Goal: Information Seeking & Learning: Check status

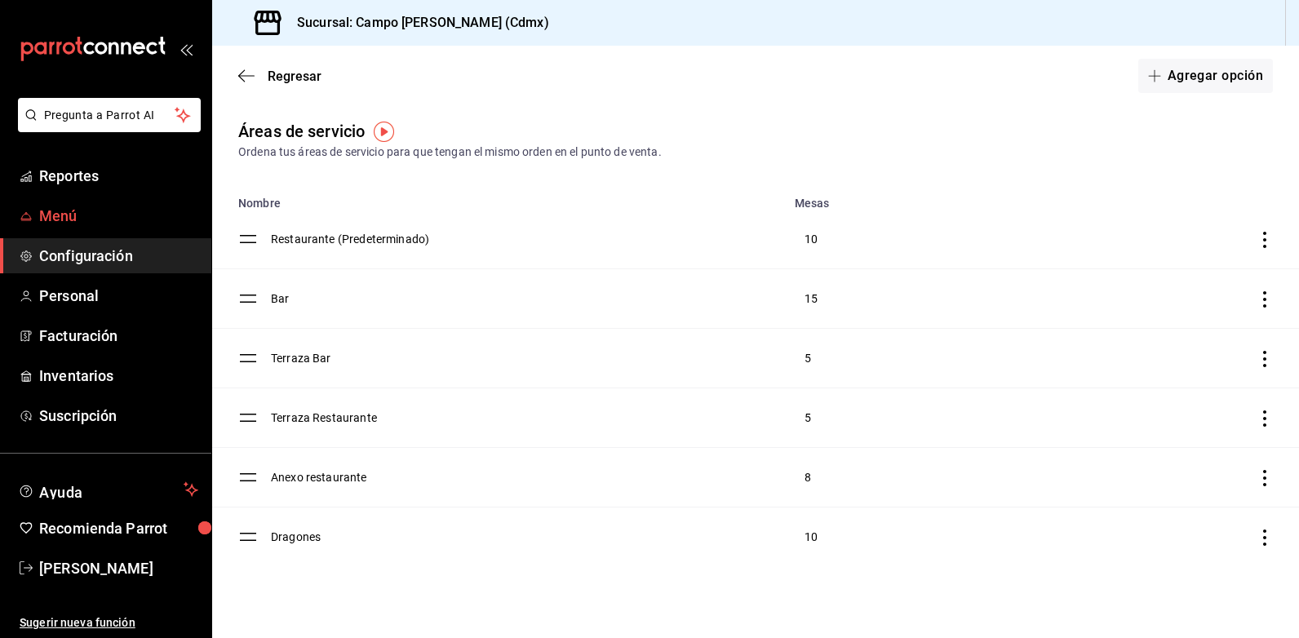
click at [71, 215] on span "Menú" at bounding box center [118, 216] width 159 height 22
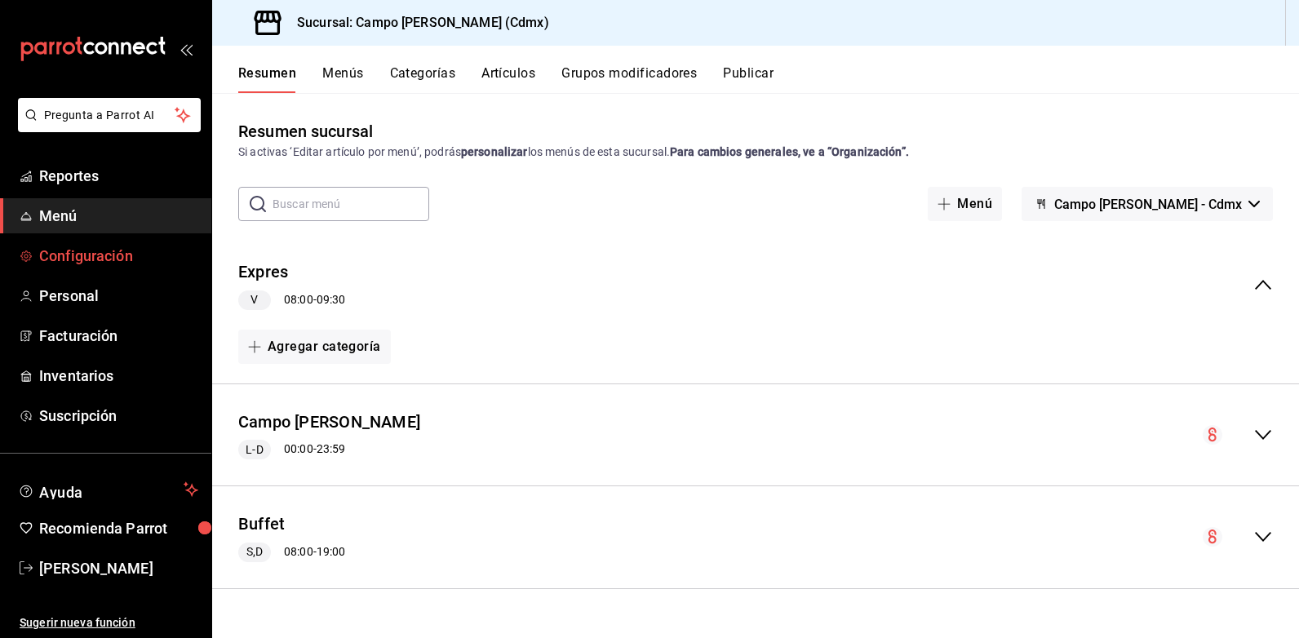
click at [67, 255] on span "Configuración" at bounding box center [118, 256] width 159 height 22
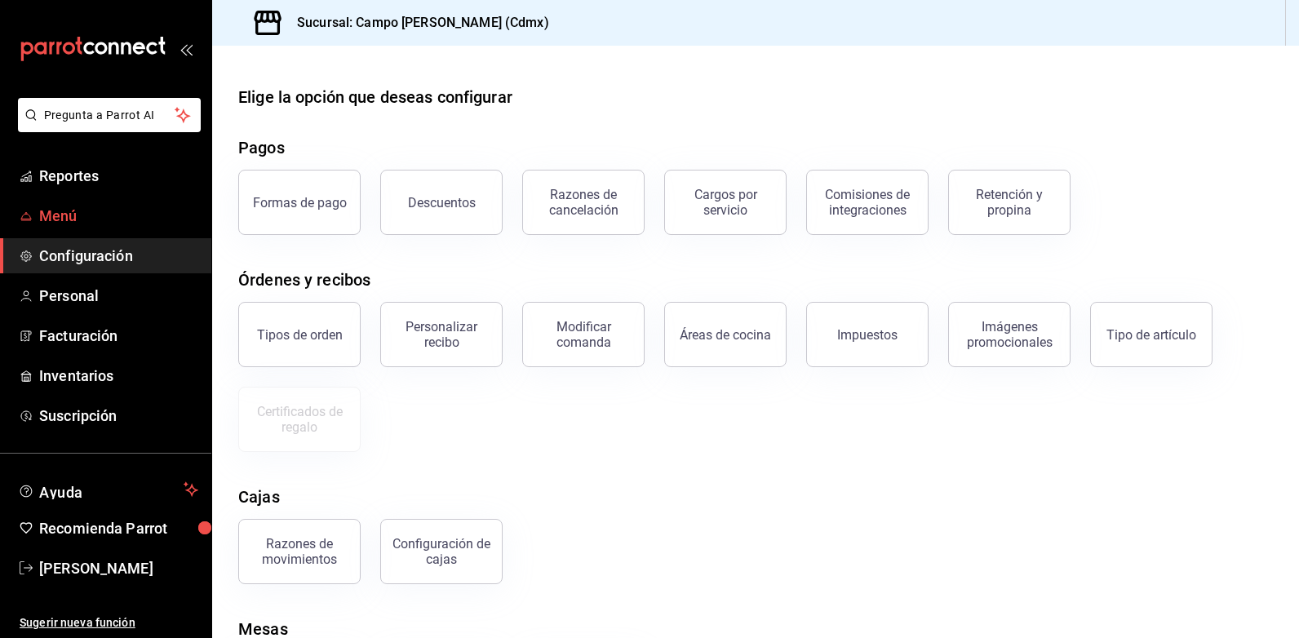
click at [51, 211] on span "Menú" at bounding box center [118, 216] width 159 height 22
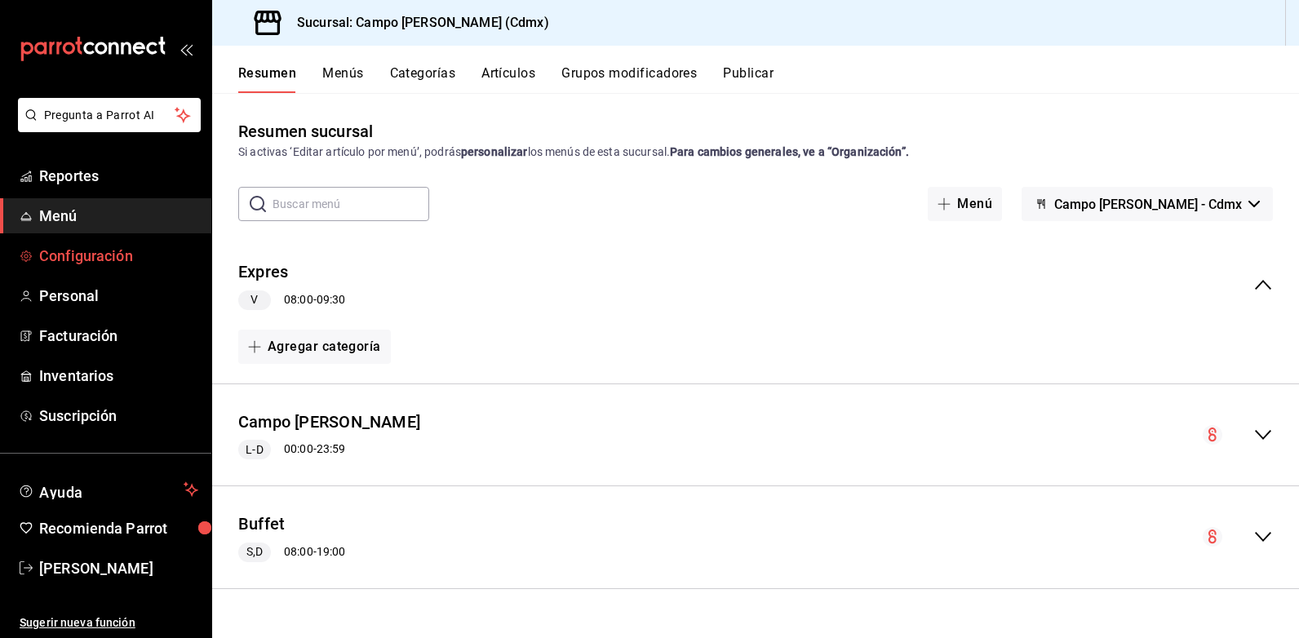
click at [99, 256] on span "Configuración" at bounding box center [118, 256] width 159 height 22
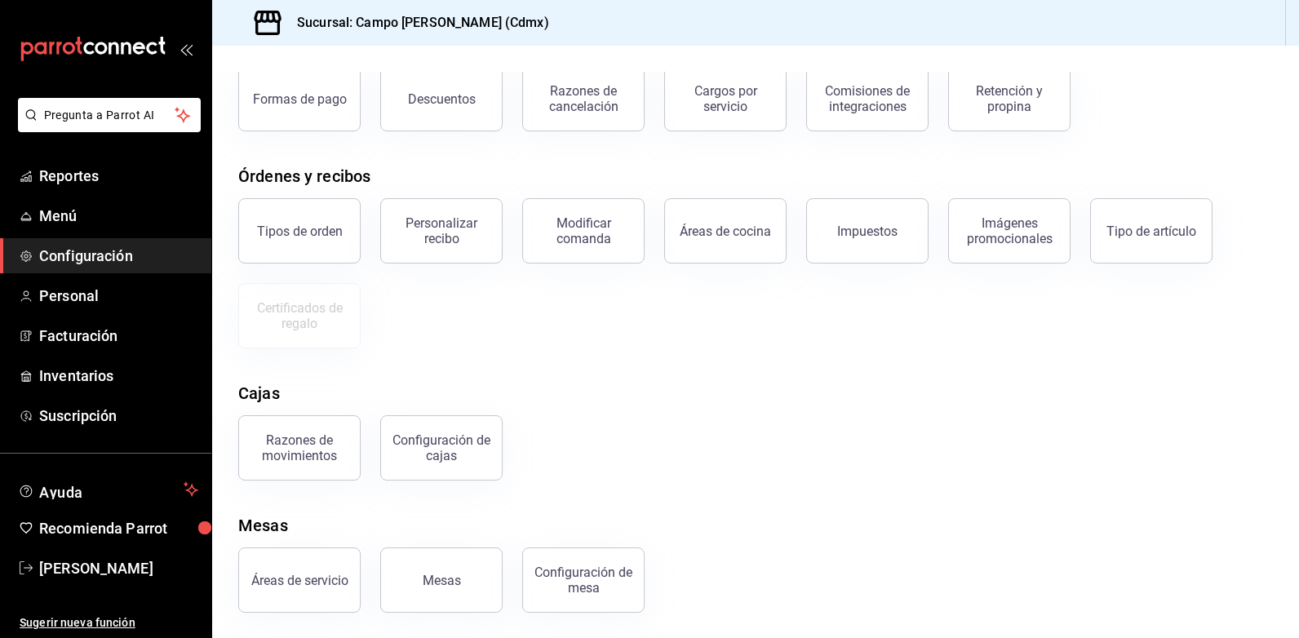
scroll to position [104, 0]
click at [302, 596] on button "Áreas de servicio" at bounding box center [299, 579] width 122 height 65
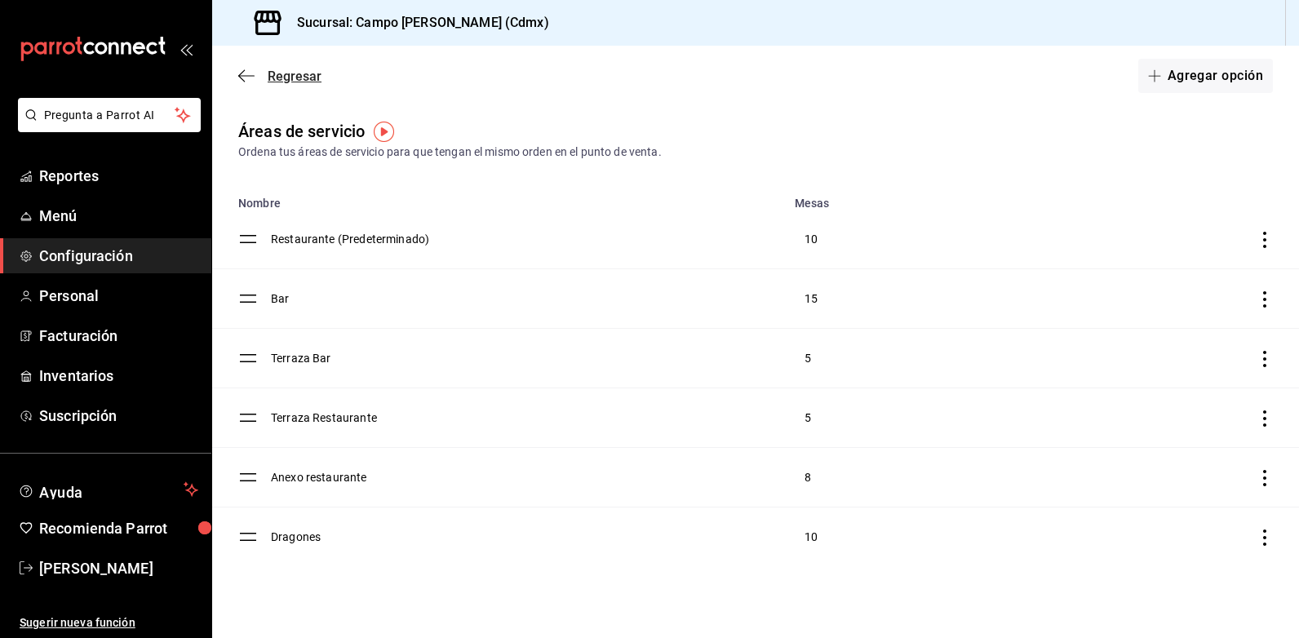
click at [248, 79] on icon "button" at bounding box center [246, 76] width 16 height 15
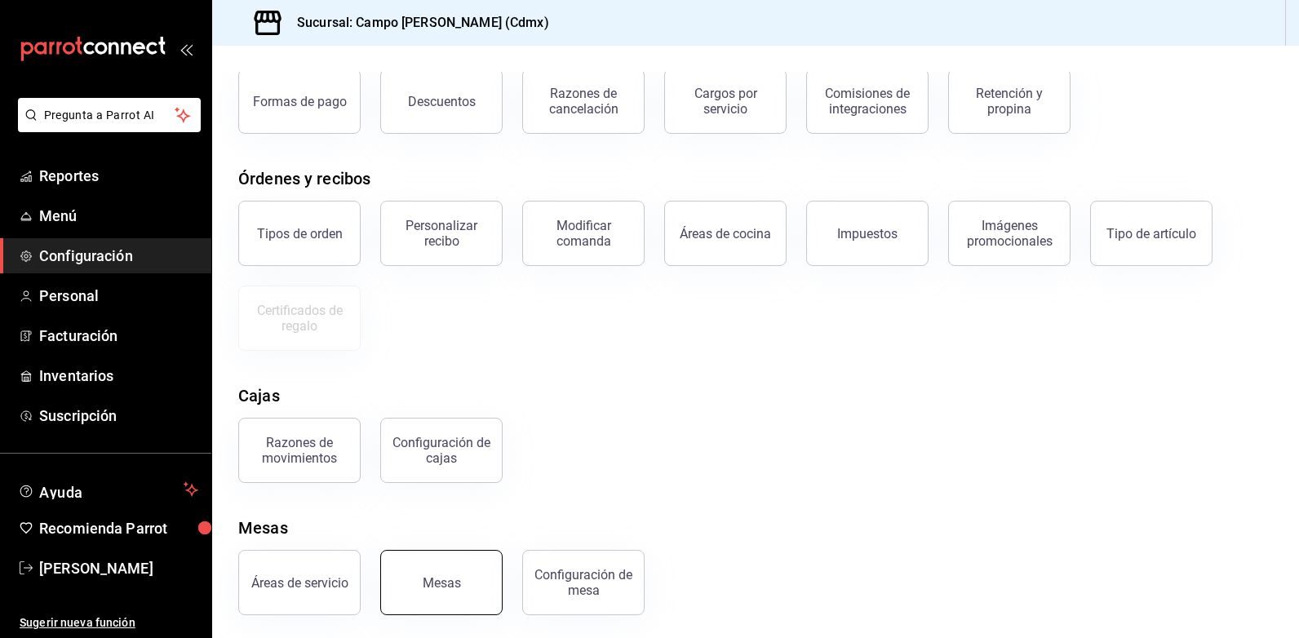
scroll to position [104, 0]
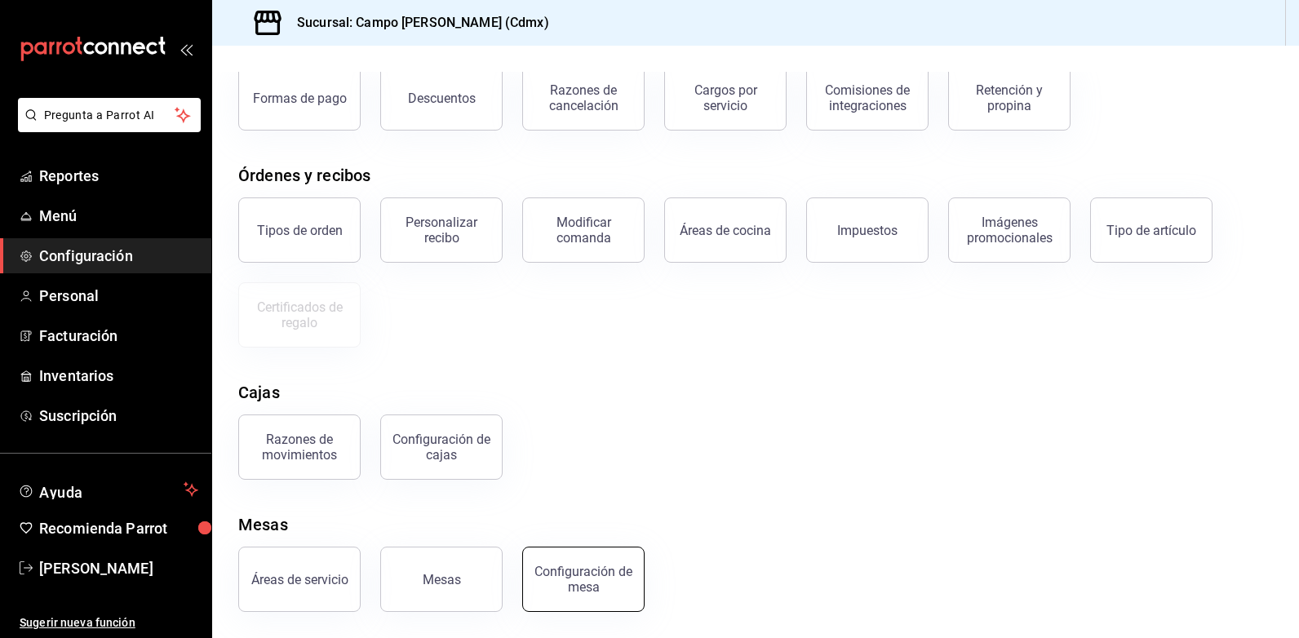
click at [612, 600] on button "Configuración de mesa" at bounding box center [583, 579] width 122 height 65
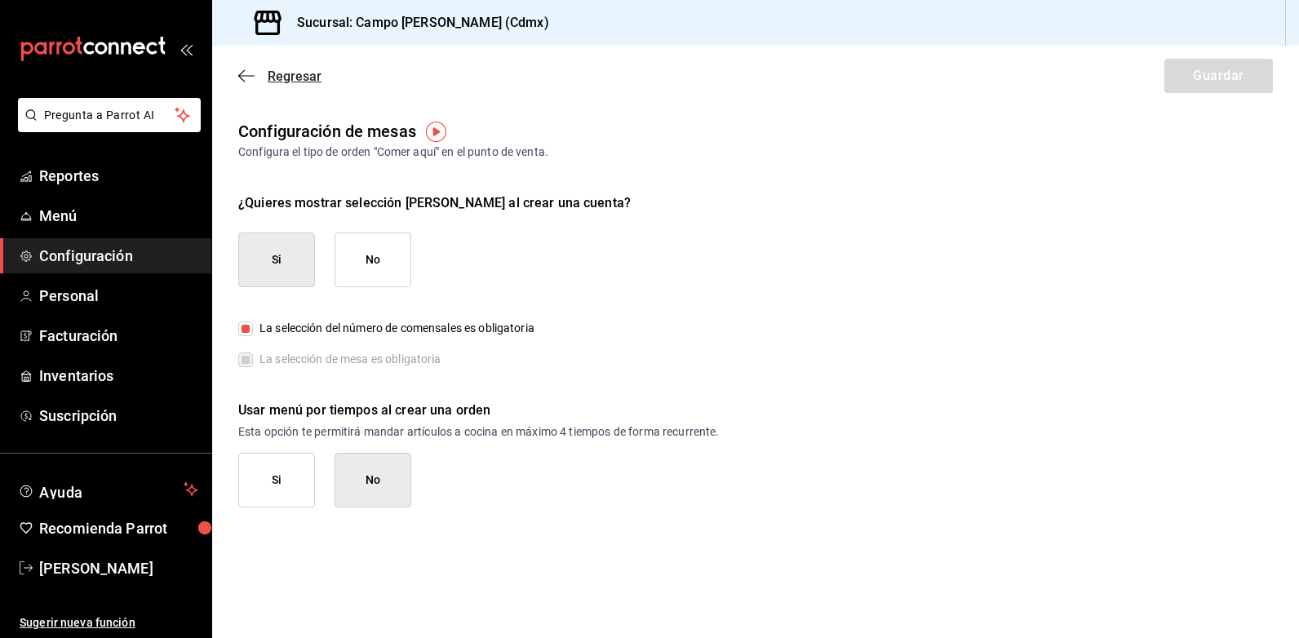
click at [242, 81] on icon "button" at bounding box center [246, 76] width 16 height 15
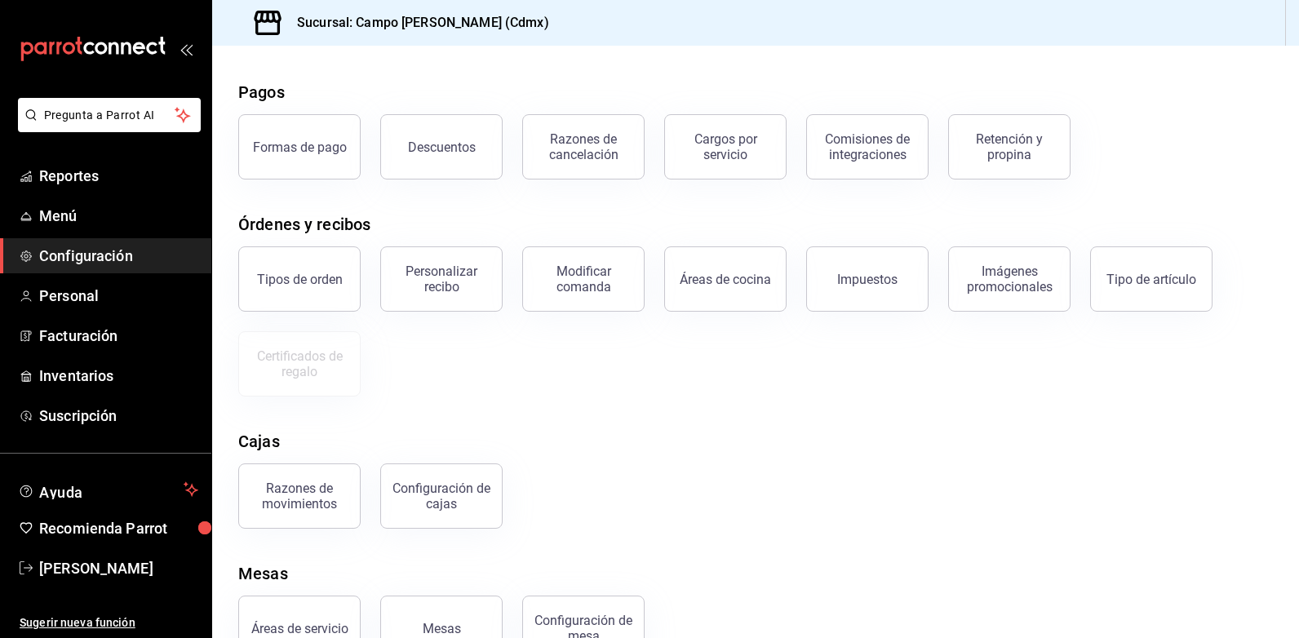
scroll to position [104, 0]
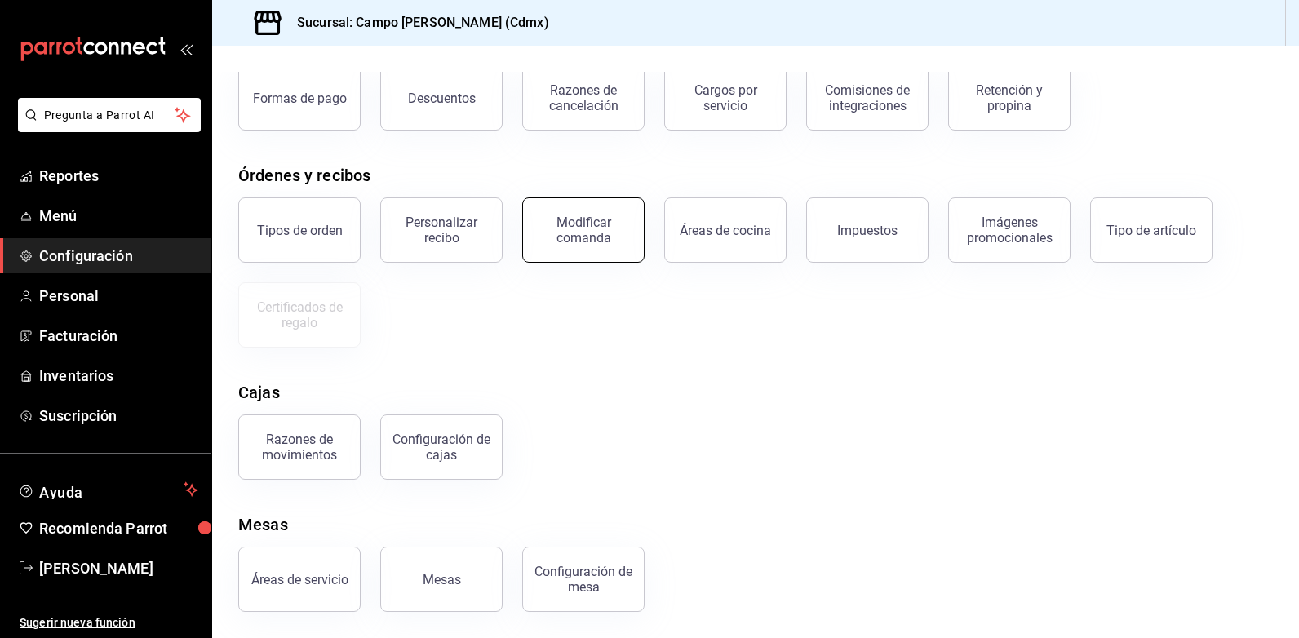
click at [573, 246] on button "Modificar comanda" at bounding box center [583, 230] width 122 height 65
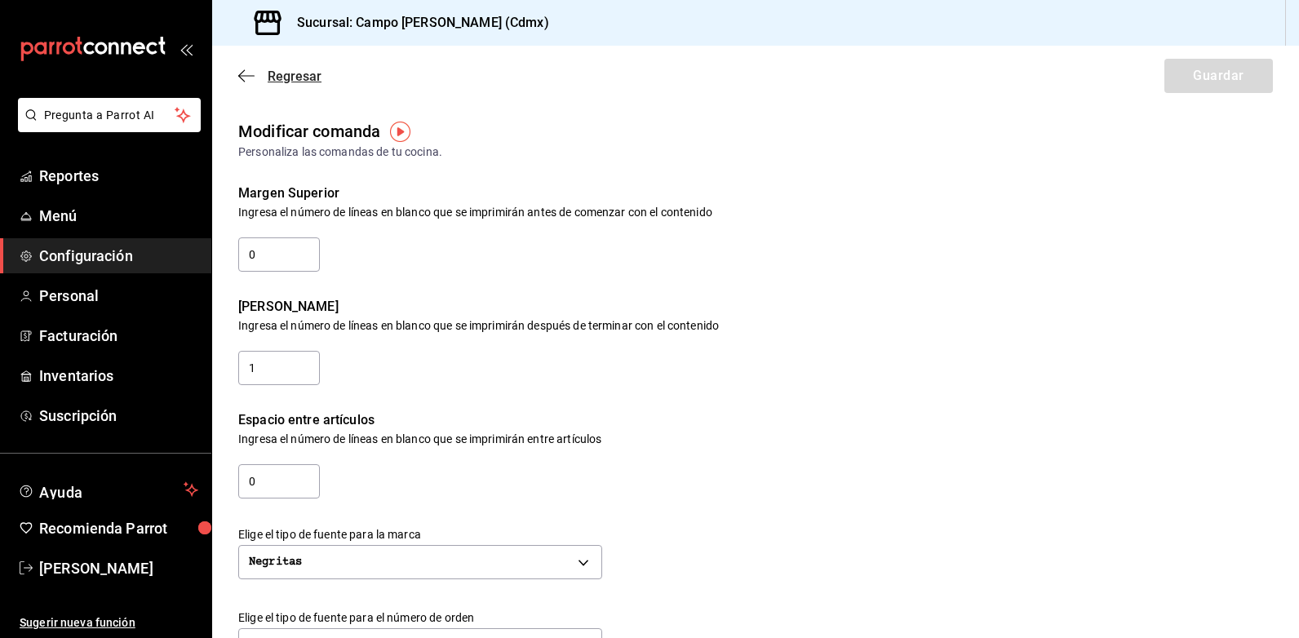
click at [250, 73] on icon "button" at bounding box center [246, 76] width 16 height 15
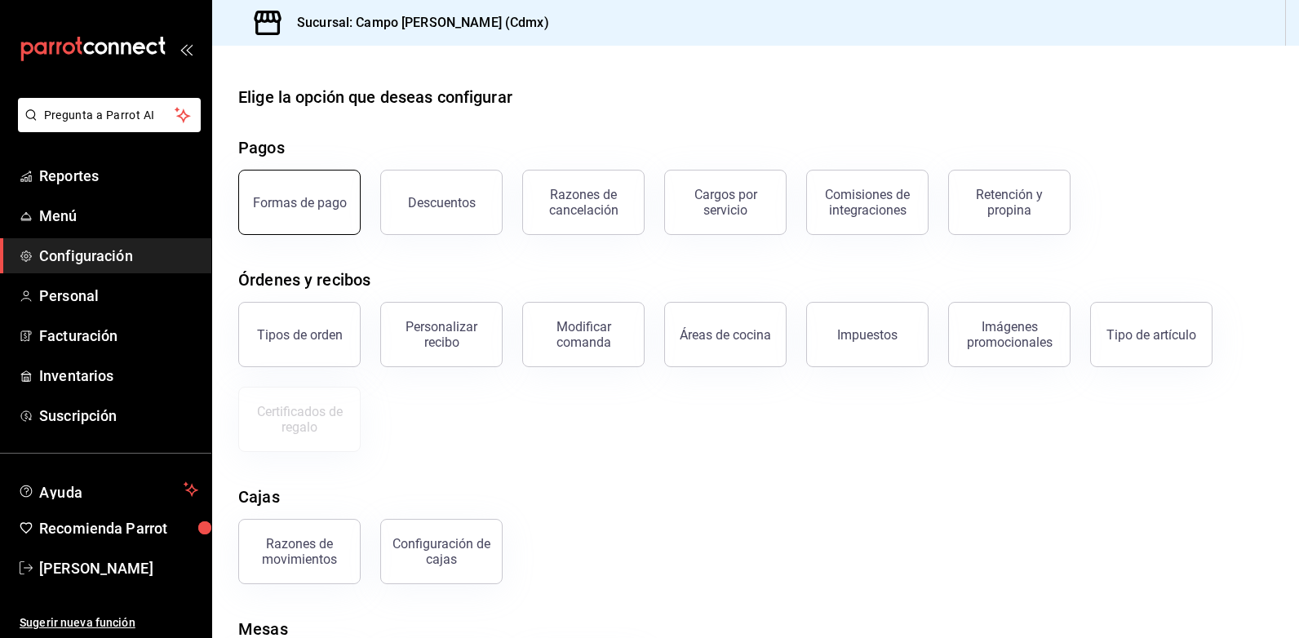
click at [323, 224] on button "Formas de pago" at bounding box center [299, 202] width 122 height 65
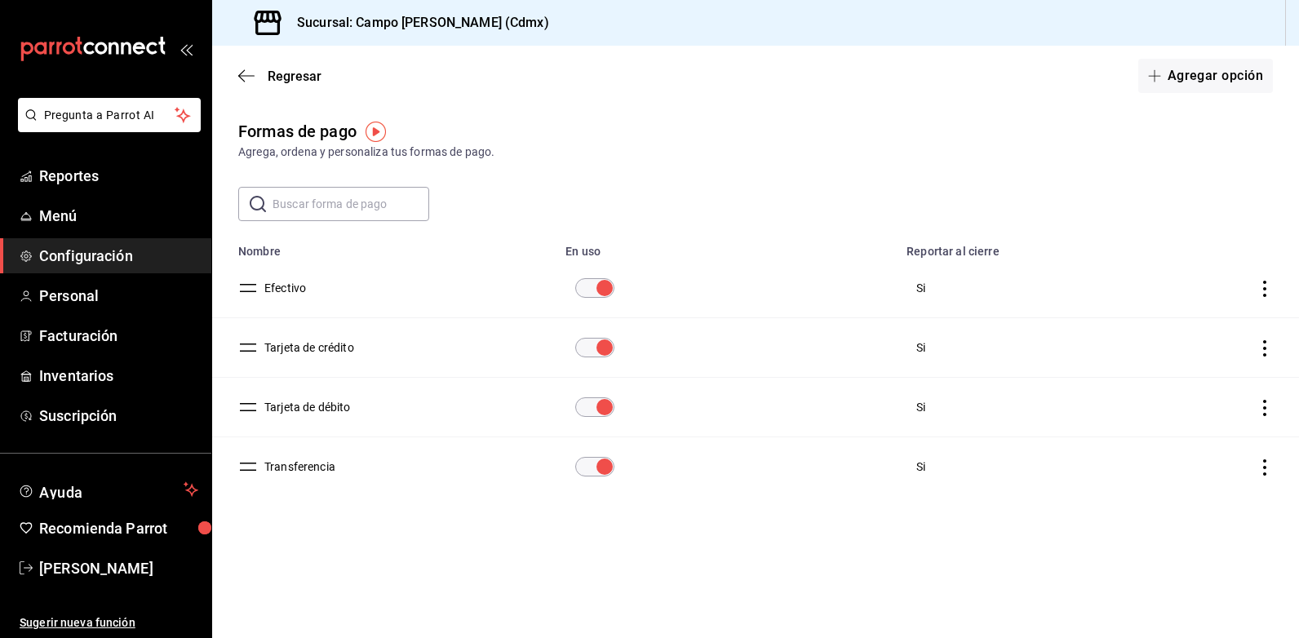
click at [247, 84] on div "Regresar Agregar opción" at bounding box center [755, 76] width 1087 height 60
click at [245, 72] on icon "button" at bounding box center [246, 76] width 16 height 15
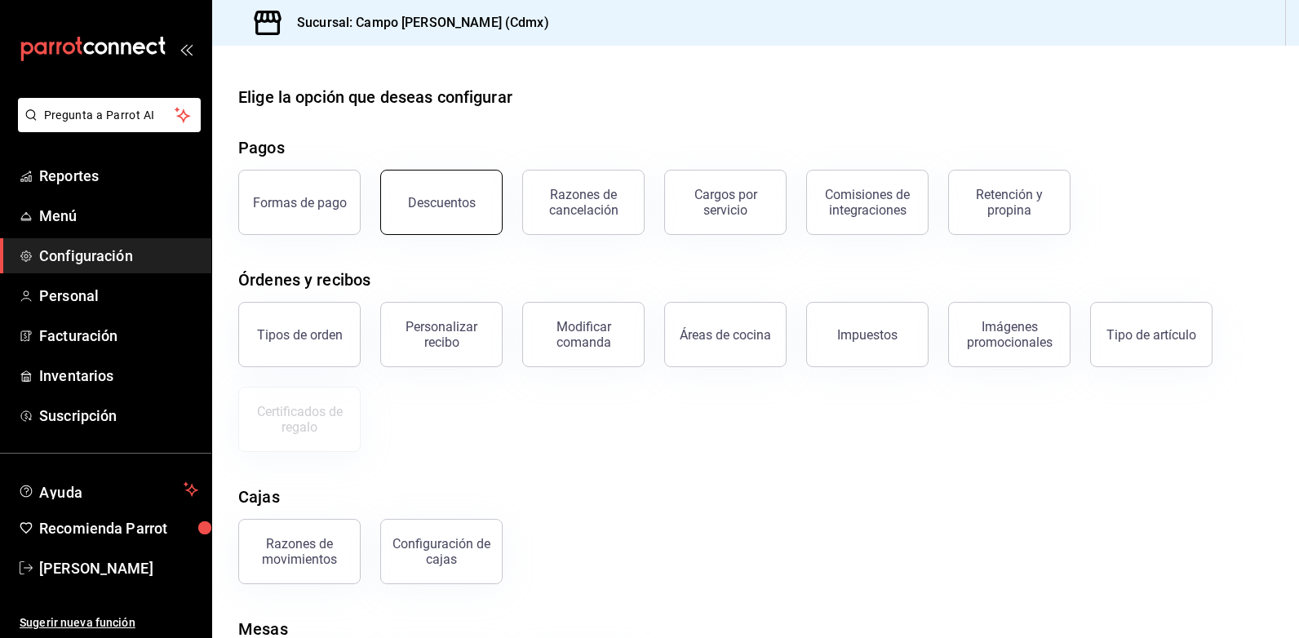
click at [460, 234] on div "Descuentos" at bounding box center [432, 192] width 142 height 85
click at [465, 215] on button "Descuentos" at bounding box center [441, 202] width 122 height 65
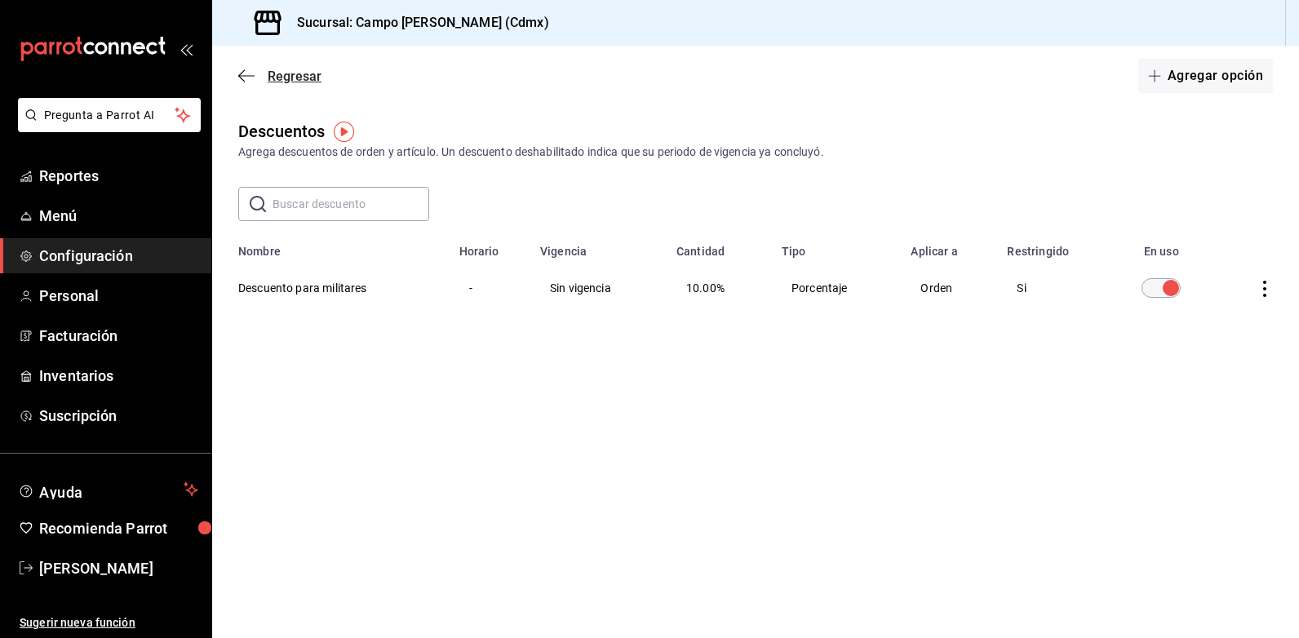
click at [250, 76] on icon "button" at bounding box center [246, 75] width 16 height 1
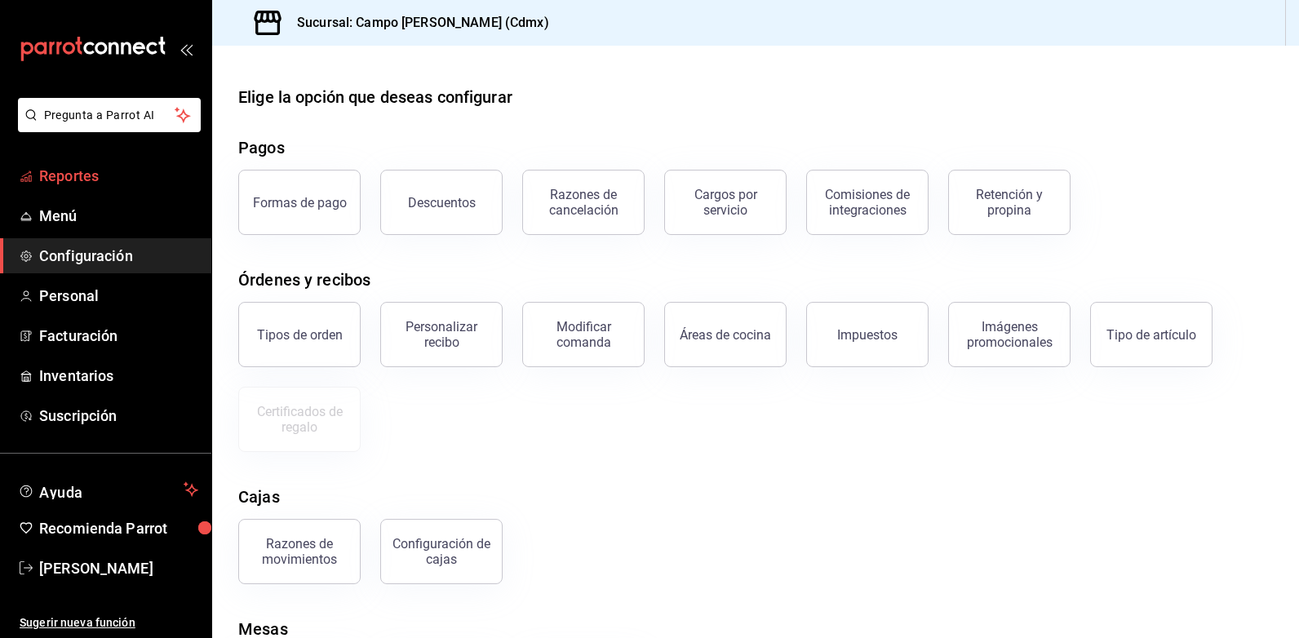
click at [68, 176] on span "Reportes" at bounding box center [118, 176] width 159 height 22
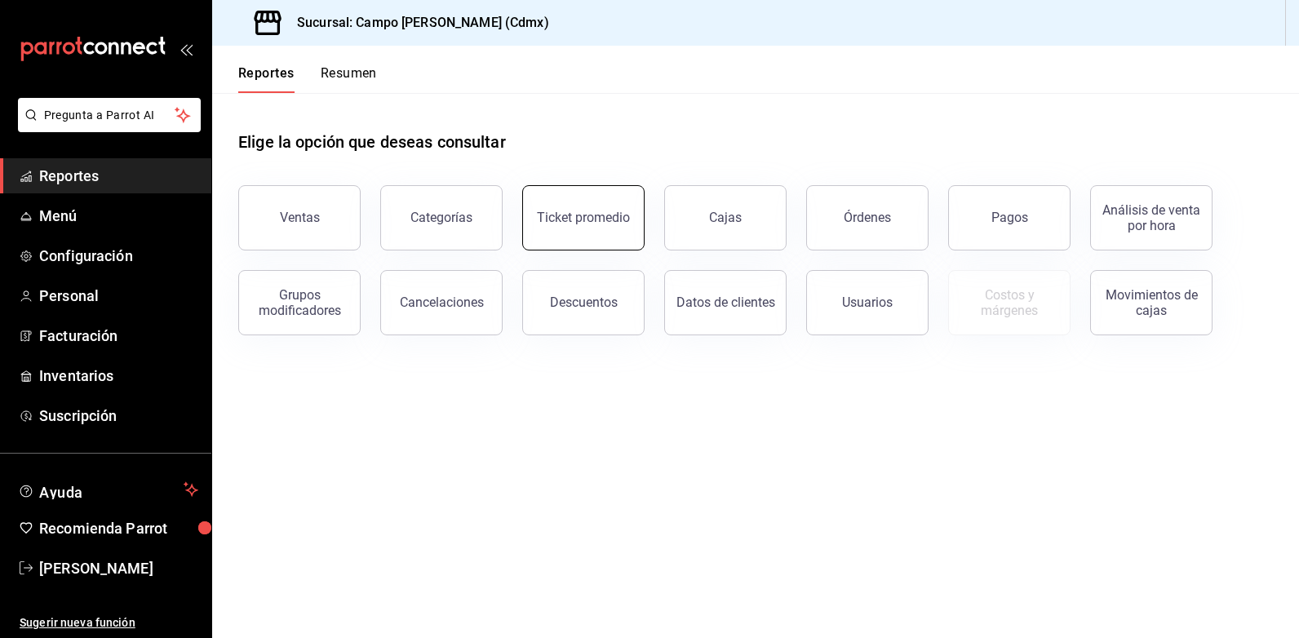
click at [592, 241] on button "Ticket promedio" at bounding box center [583, 217] width 122 height 65
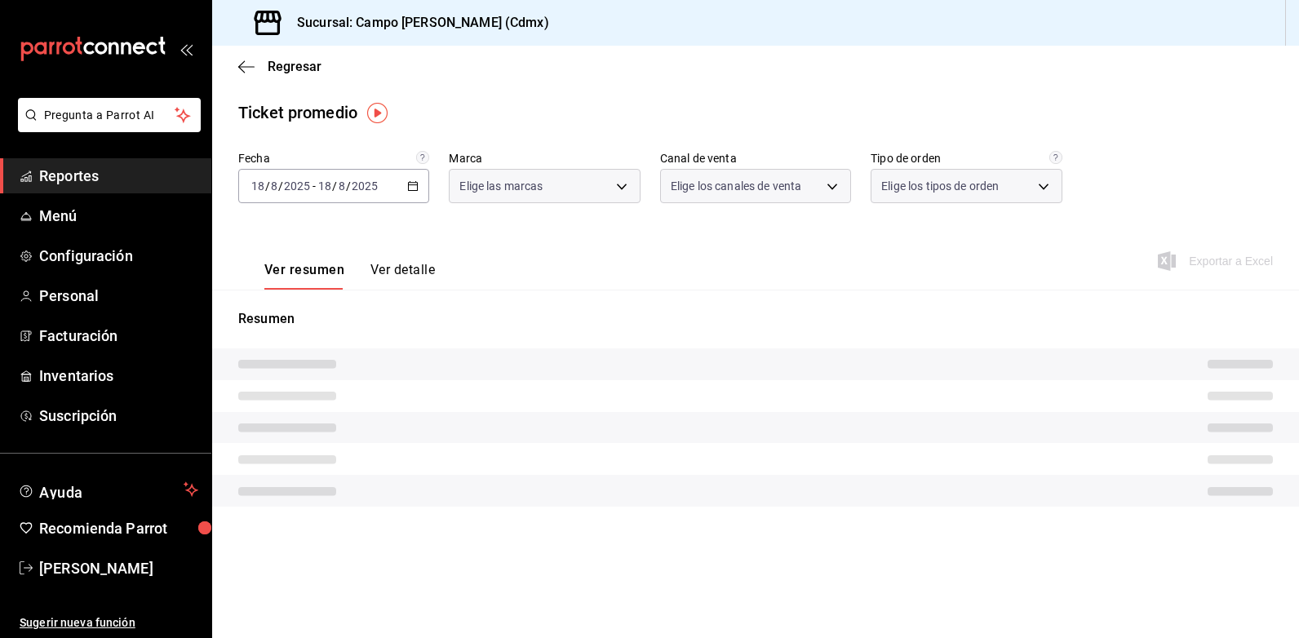
type input "7ebd7ede-d875-4fe8-b9f3-e7dd10eca183"
type input "PARROT,UBER_EATS,RAPPI,DIDI_FOOD,ONLINE"
type input "c6d66614-39ab-41d1-bbe2-5160df042707,EXTERNAL,385775d6-3fd4-4324-a978-b053af2e1…"
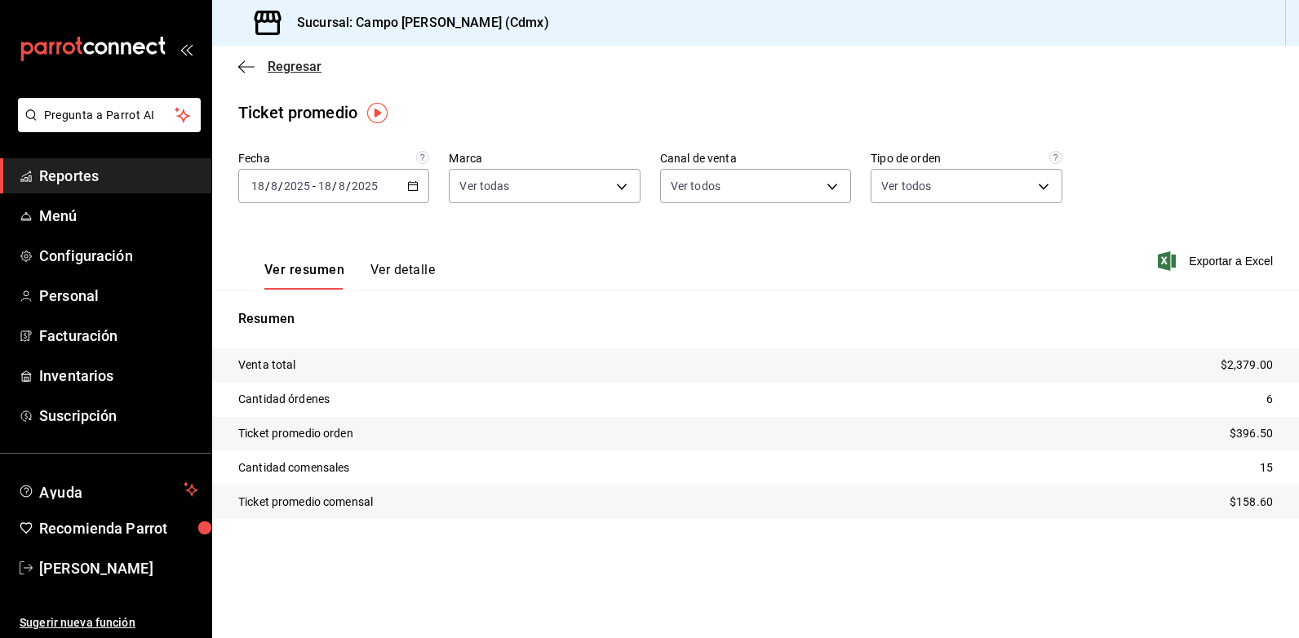
click at [248, 73] on icon "button" at bounding box center [246, 67] width 16 height 15
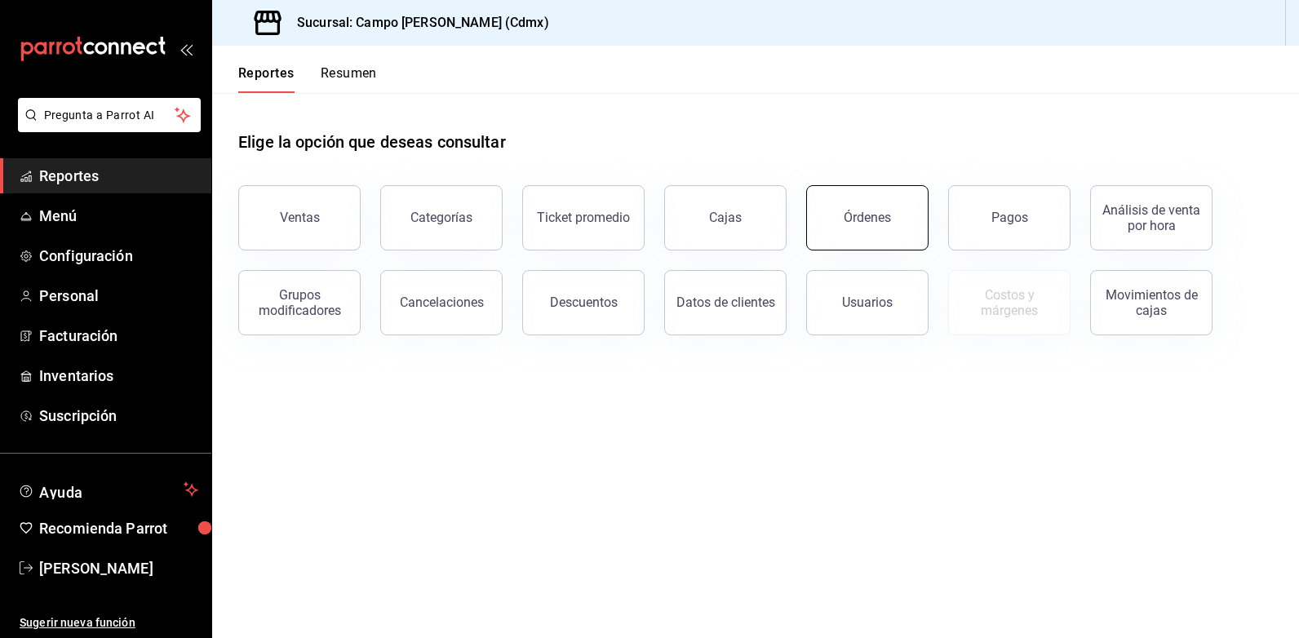
click at [883, 229] on button "Órdenes" at bounding box center [867, 217] width 122 height 65
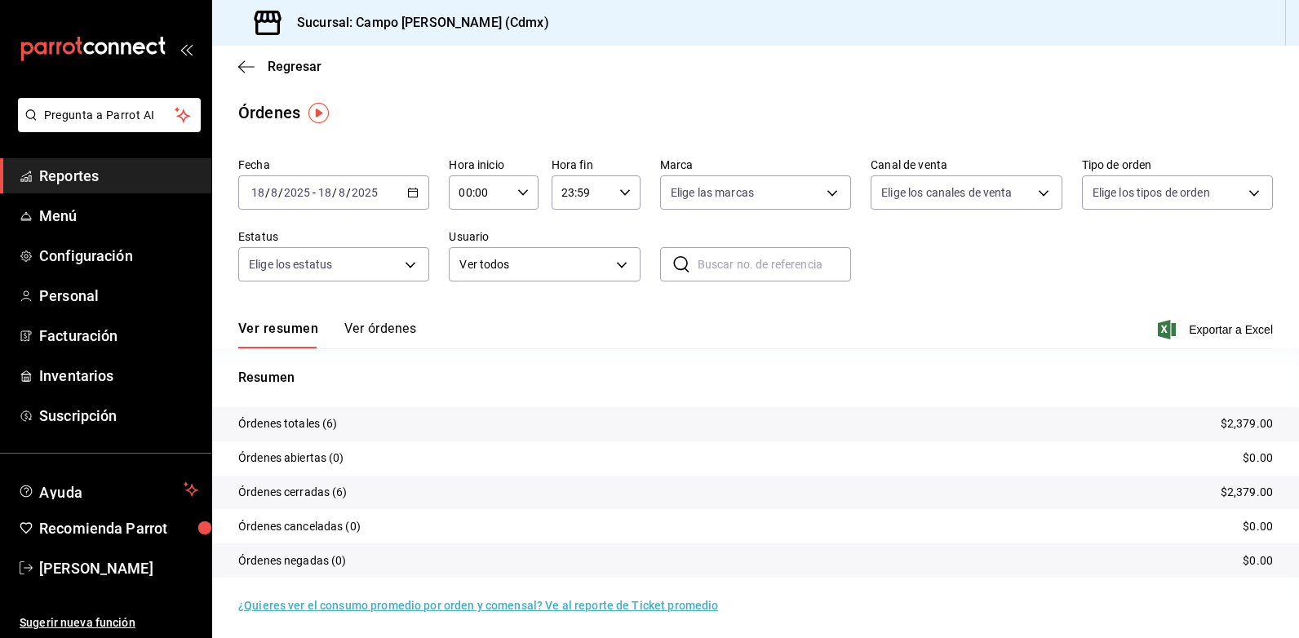
scroll to position [2, 0]
click at [251, 73] on icon "button" at bounding box center [246, 67] width 16 height 15
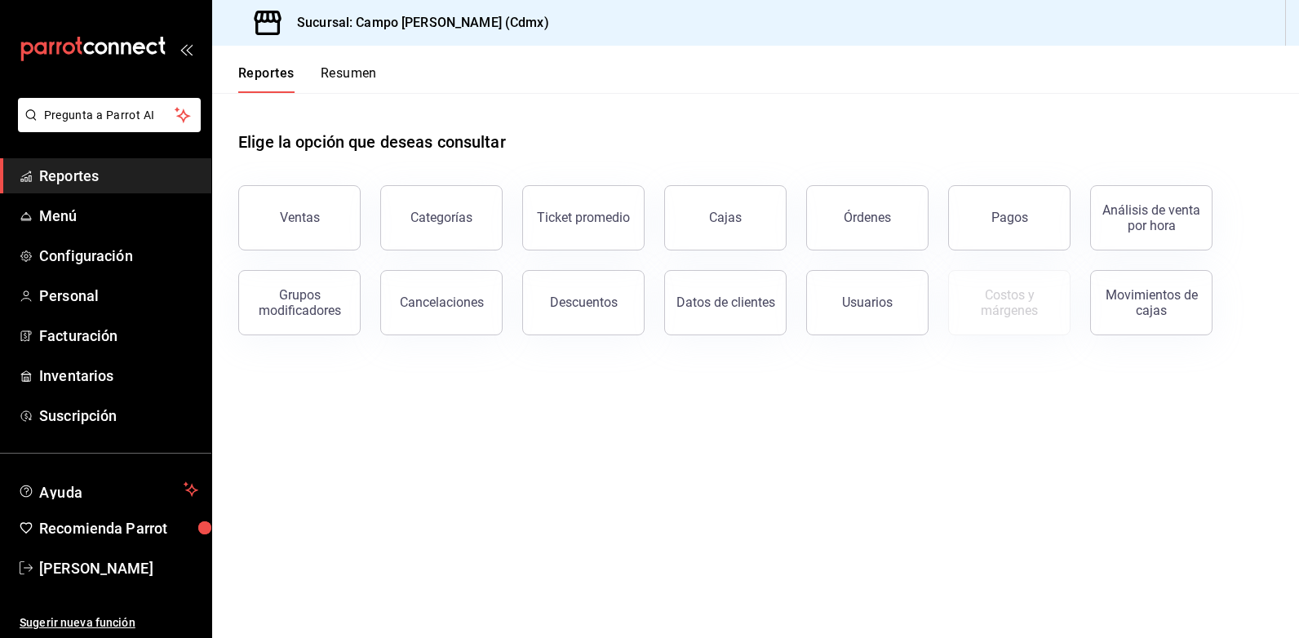
click at [184, 53] on icon "open_drawer_menu" at bounding box center [183, 50] width 7 height 12
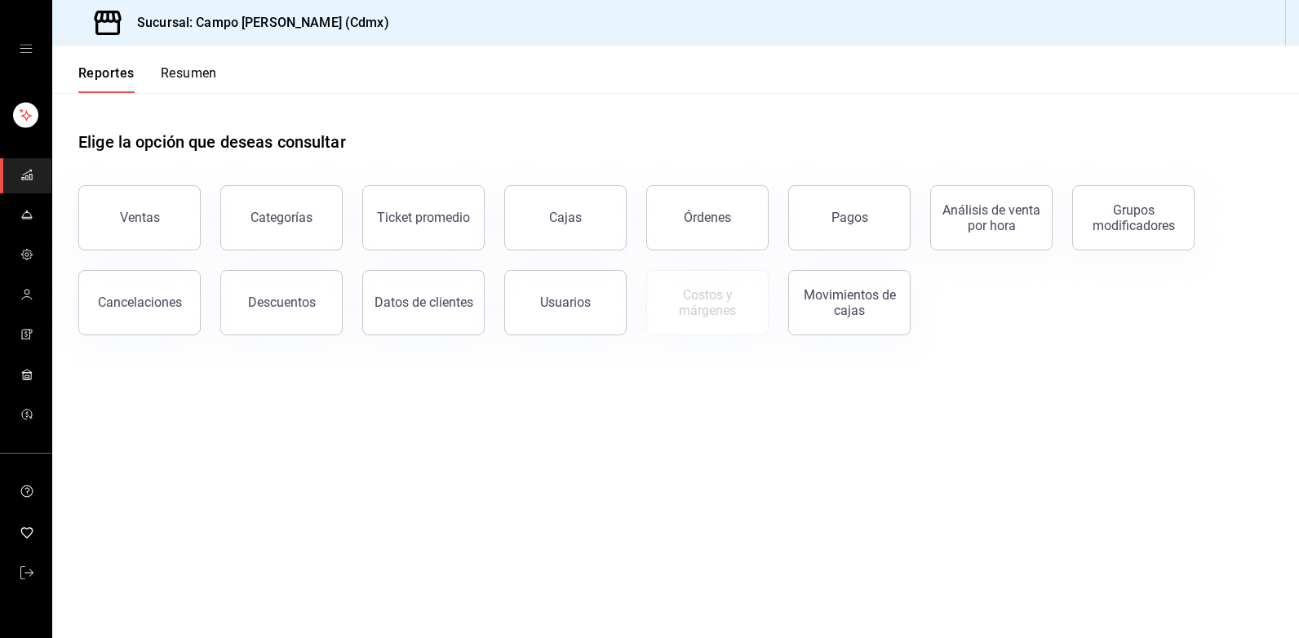
click at [384, 436] on main "Elige la opción que deseas consultar Ventas Categorías Ticket promedio Cajas Ór…" at bounding box center [675, 365] width 1247 height 545
click at [24, 63] on div "mailbox folders" at bounding box center [25, 49] width 51 height 98
click at [22, 51] on icon "open drawer" at bounding box center [26, 48] width 13 height 13
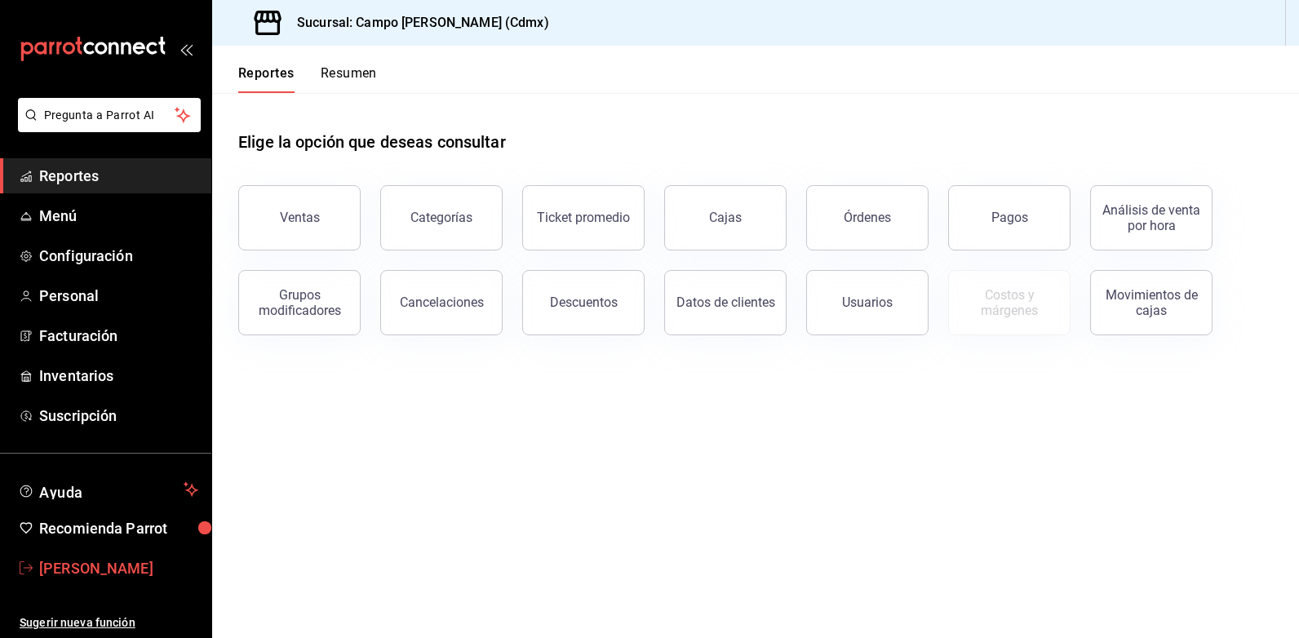
click at [40, 578] on span "[PERSON_NAME]" at bounding box center [118, 568] width 159 height 22
